Goal: Book appointment/travel/reservation

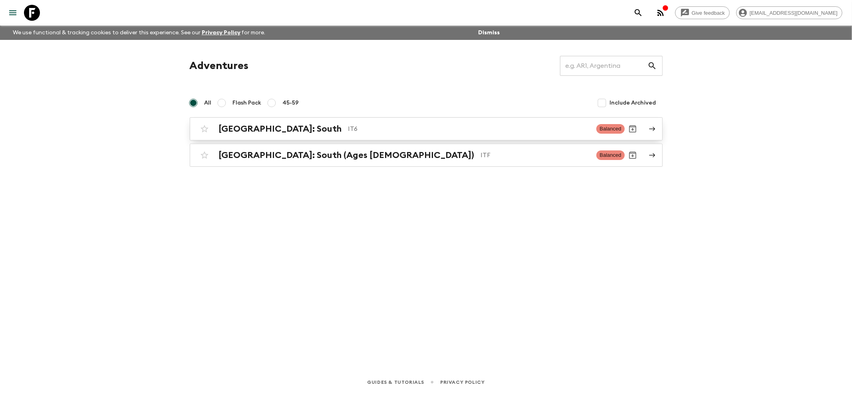
click at [248, 129] on h2 "[GEOGRAPHIC_DATA]: South" at bounding box center [280, 129] width 123 height 10
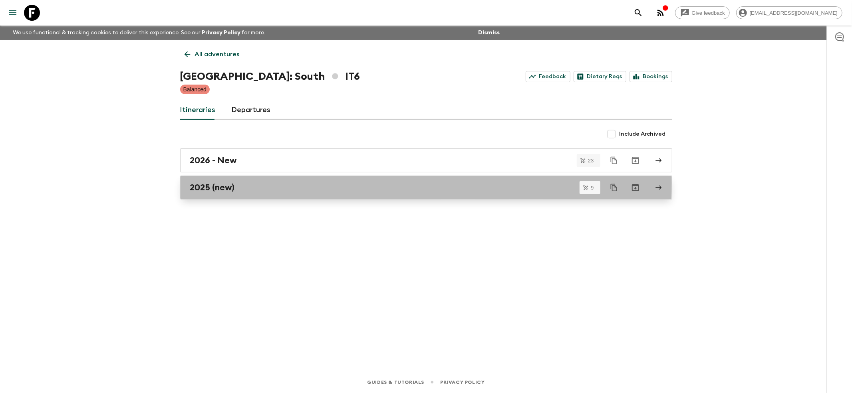
click at [205, 184] on h2 "2025 (new)" at bounding box center [212, 187] width 45 height 10
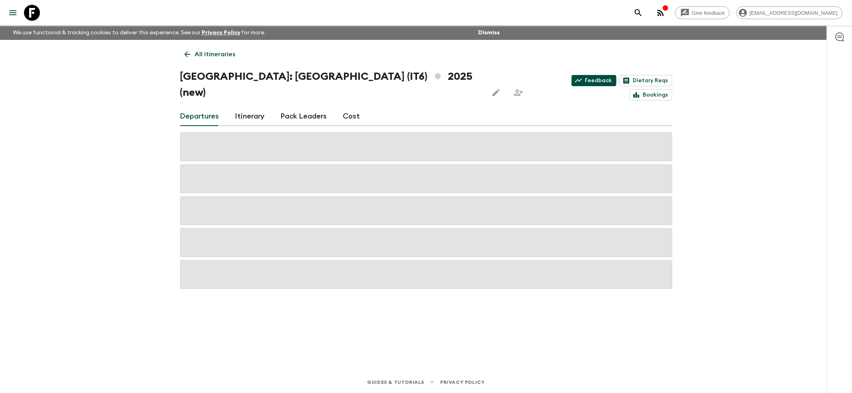
click at [571, 79] on link "Feedback" at bounding box center [593, 80] width 45 height 11
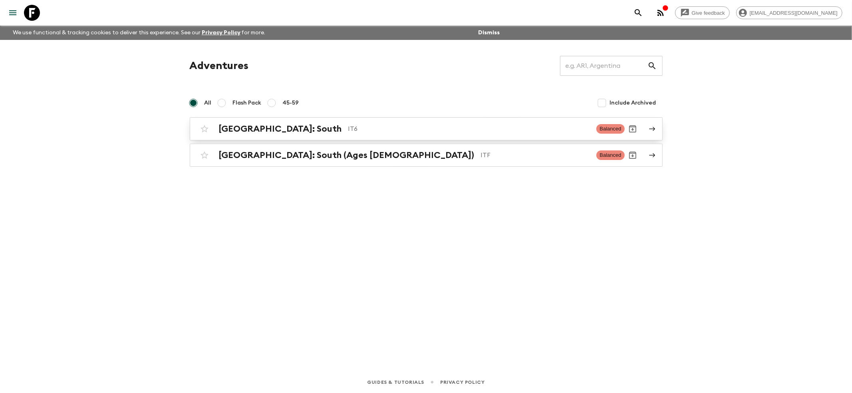
click at [242, 125] on h2 "[GEOGRAPHIC_DATA]: South" at bounding box center [280, 129] width 123 height 10
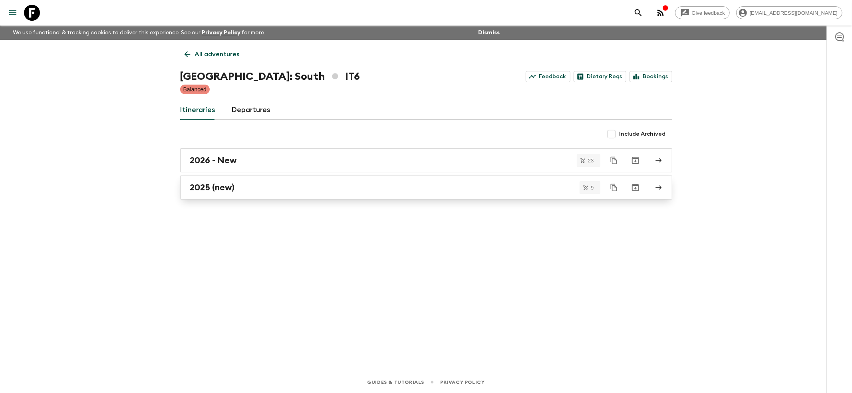
click at [203, 189] on h2 "2025 (new)" at bounding box center [212, 187] width 45 height 10
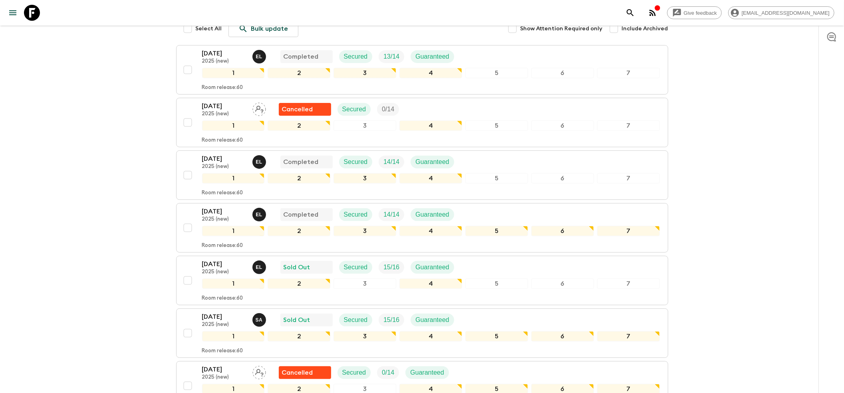
scroll to position [160, 0]
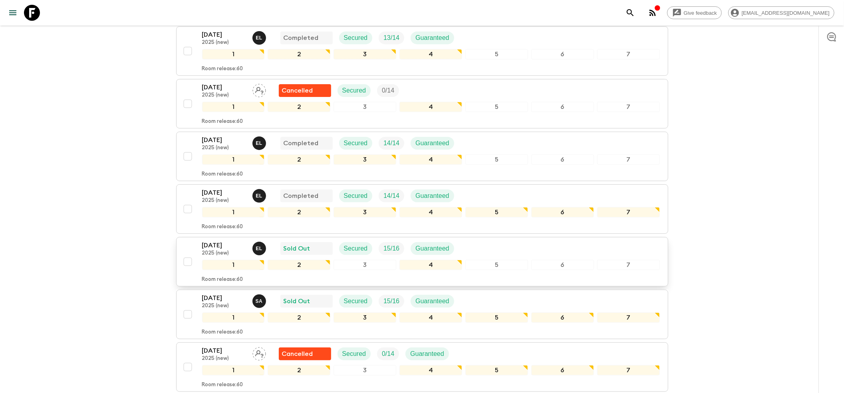
click at [227, 241] on p "[DATE]" at bounding box center [224, 246] width 44 height 10
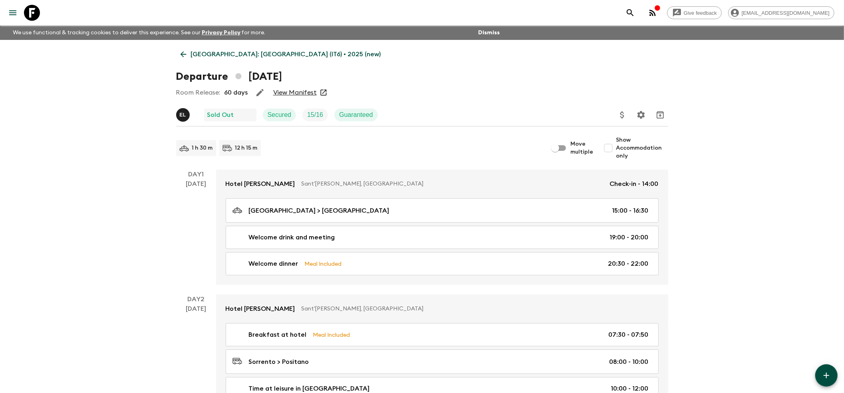
click at [299, 89] on link "View Manifest" at bounding box center [295, 93] width 44 height 8
click at [184, 55] on icon at bounding box center [183, 54] width 9 height 9
